Goal: Unclear

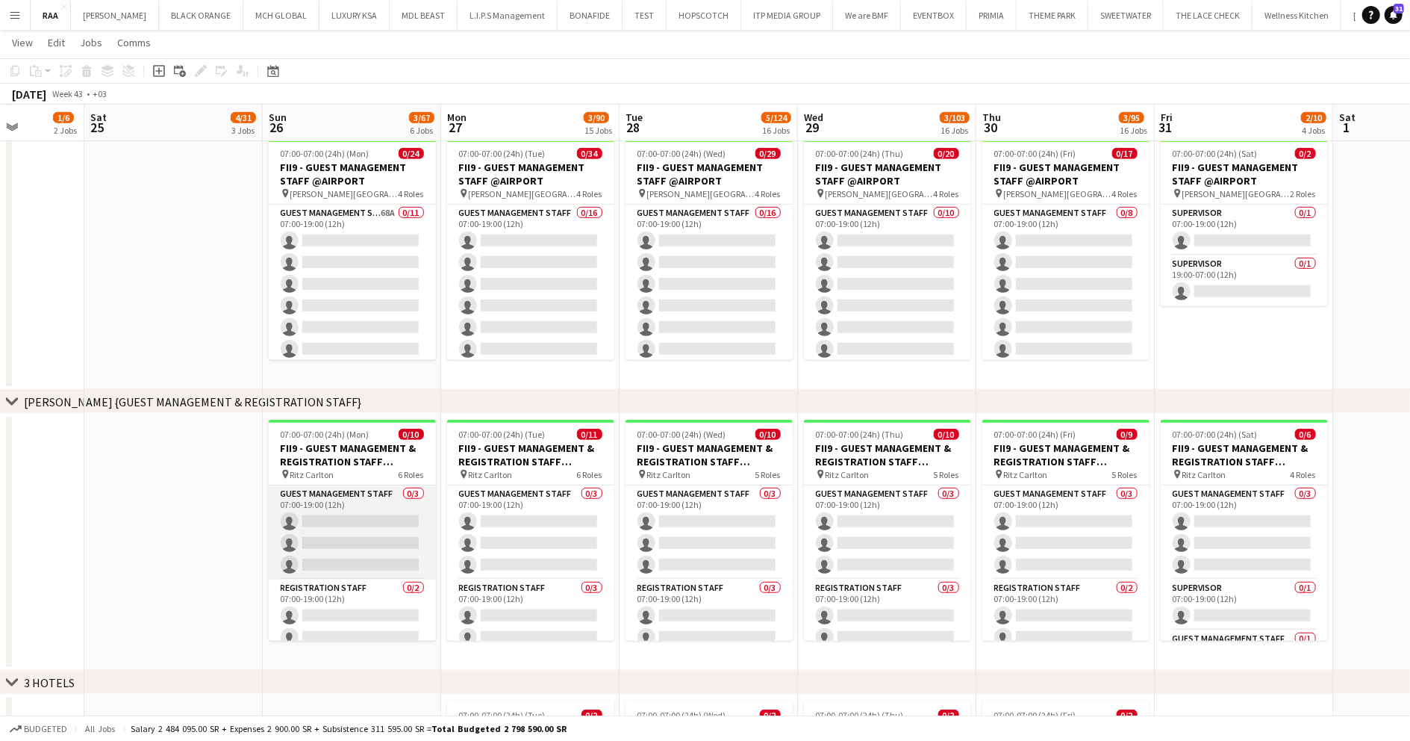
scroll to position [235, 0]
